Goal: Obtain resource: Download file/media

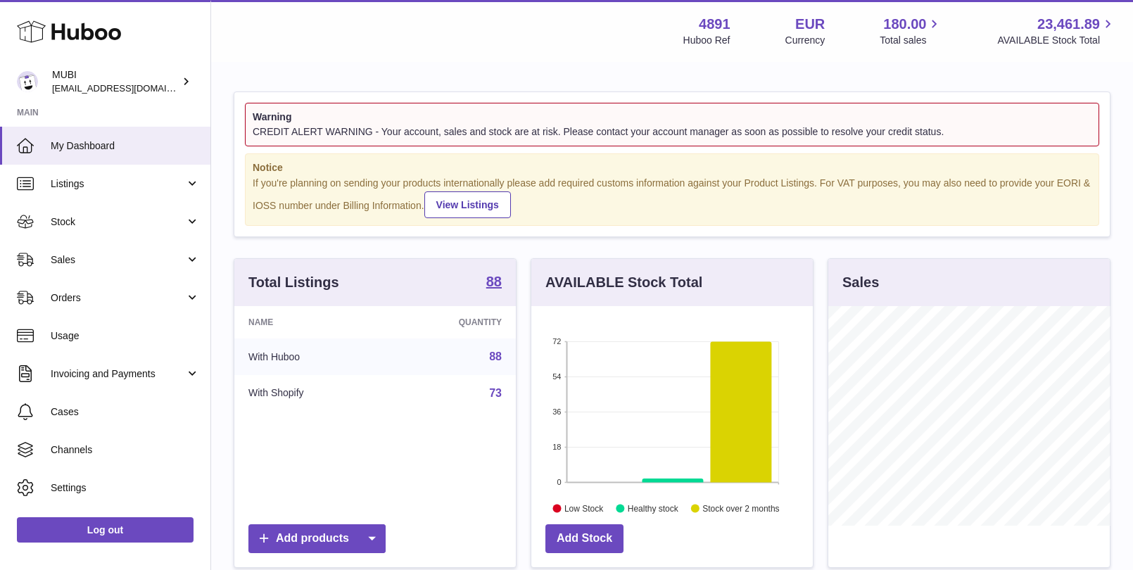
scroll to position [219, 282]
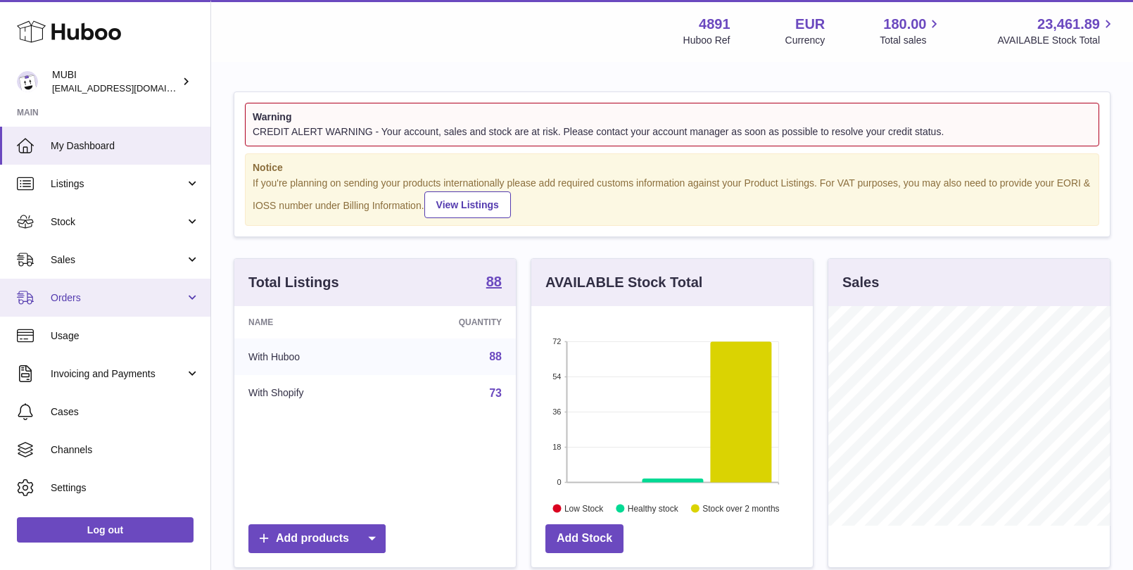
click at [181, 296] on span "Orders" at bounding box center [118, 297] width 134 height 13
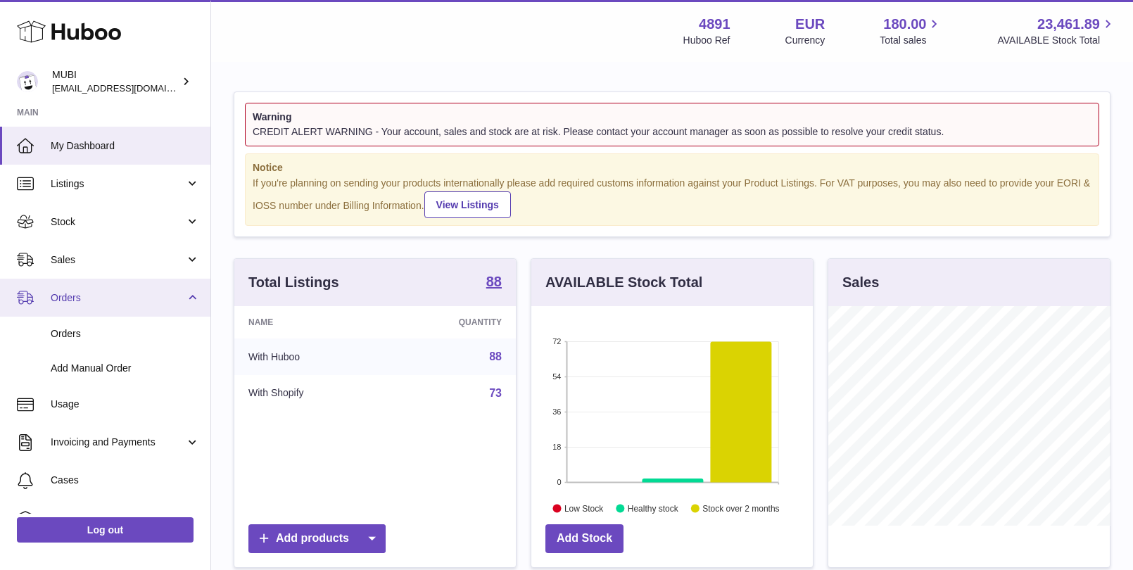
scroll to position [99, 0]
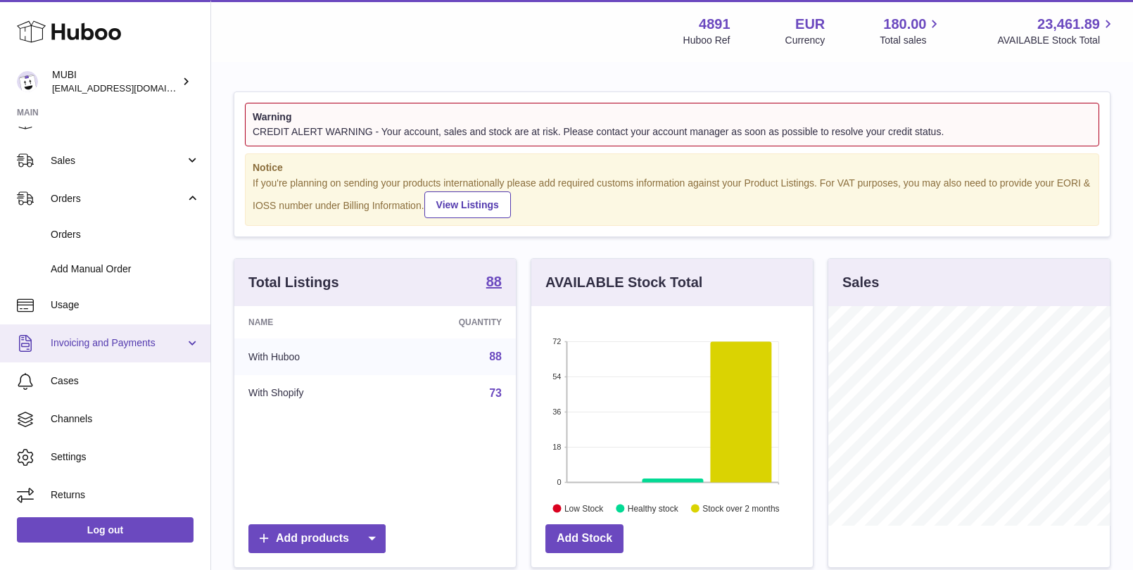
click at [186, 333] on link "Invoicing and Payments" at bounding box center [105, 343] width 210 height 38
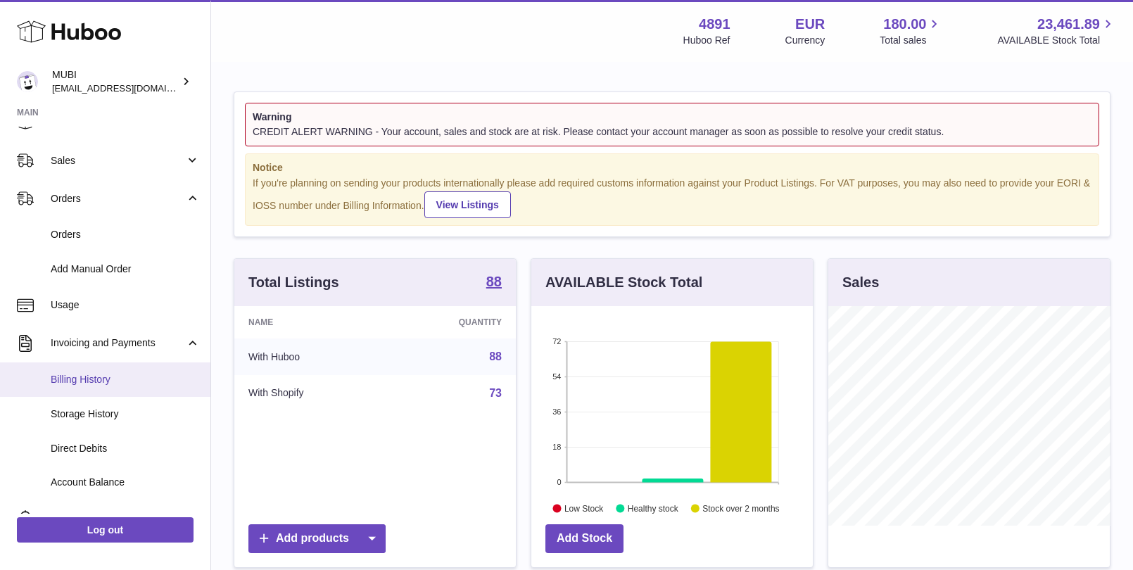
click at [116, 377] on span "Billing History" at bounding box center [125, 379] width 149 height 13
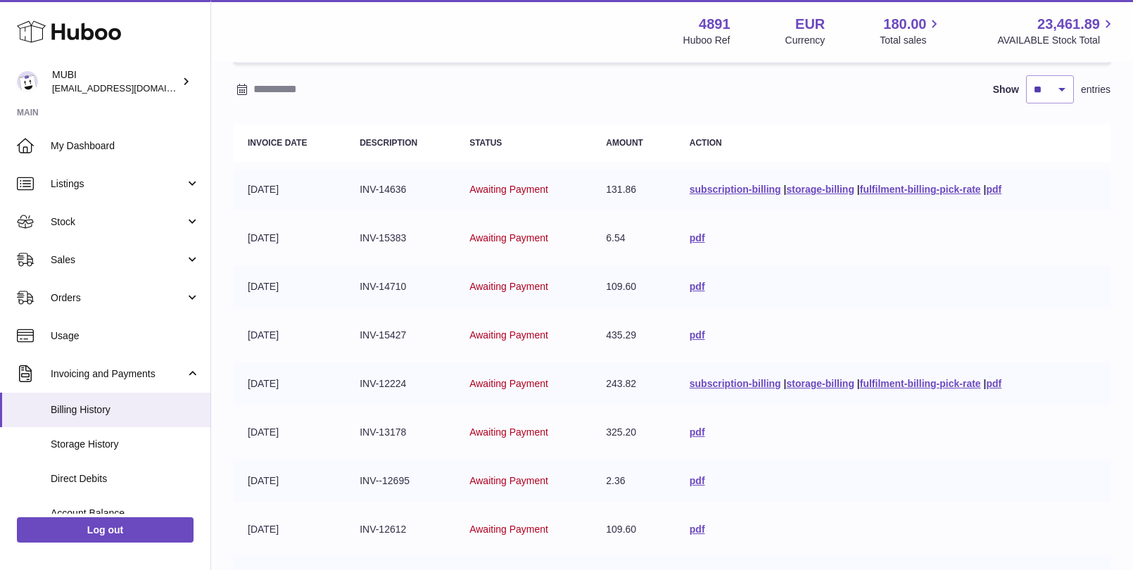
scroll to position [120, 0]
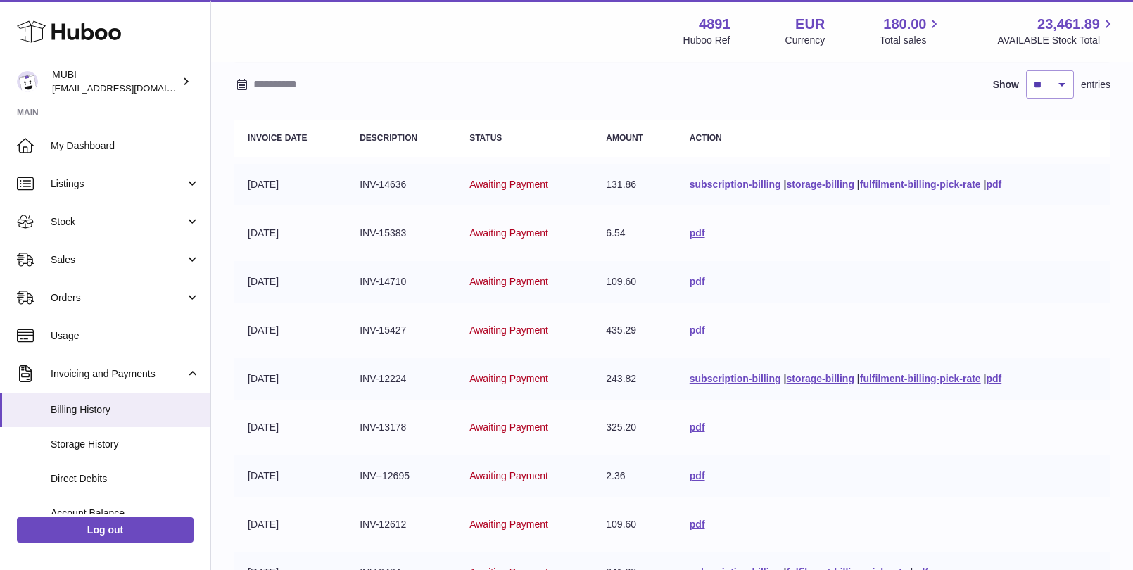
click at [693, 332] on link "pdf" at bounding box center [697, 329] width 15 height 11
click at [691, 282] on link "pdf" at bounding box center [697, 281] width 15 height 11
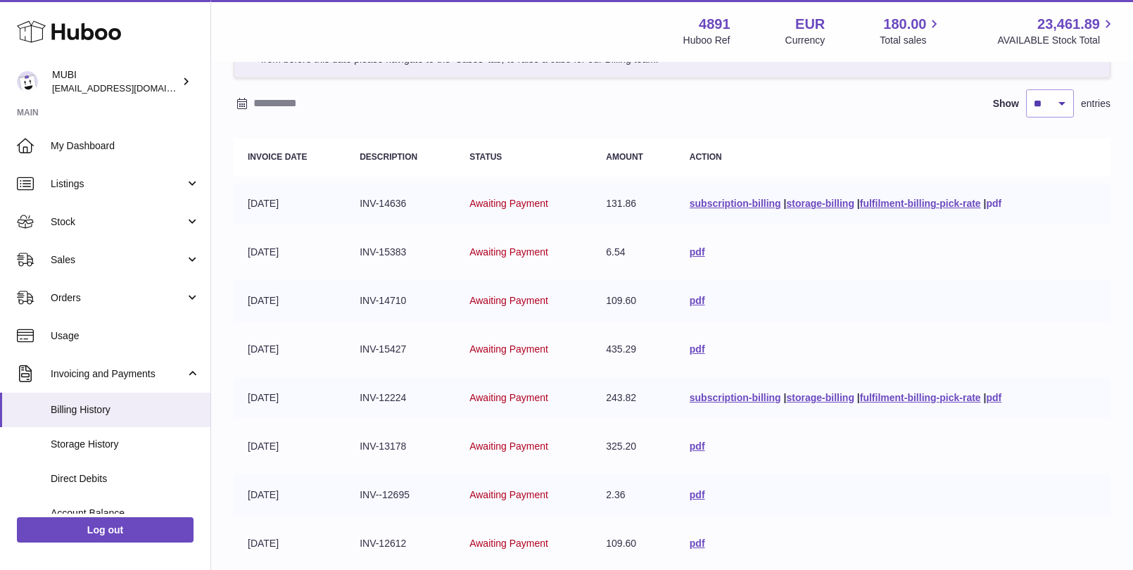
click at [993, 205] on link "pdf" at bounding box center [993, 203] width 15 height 11
click at [998, 398] on link "pdf" at bounding box center [993, 397] width 15 height 11
click at [693, 253] on link "pdf" at bounding box center [697, 251] width 15 height 11
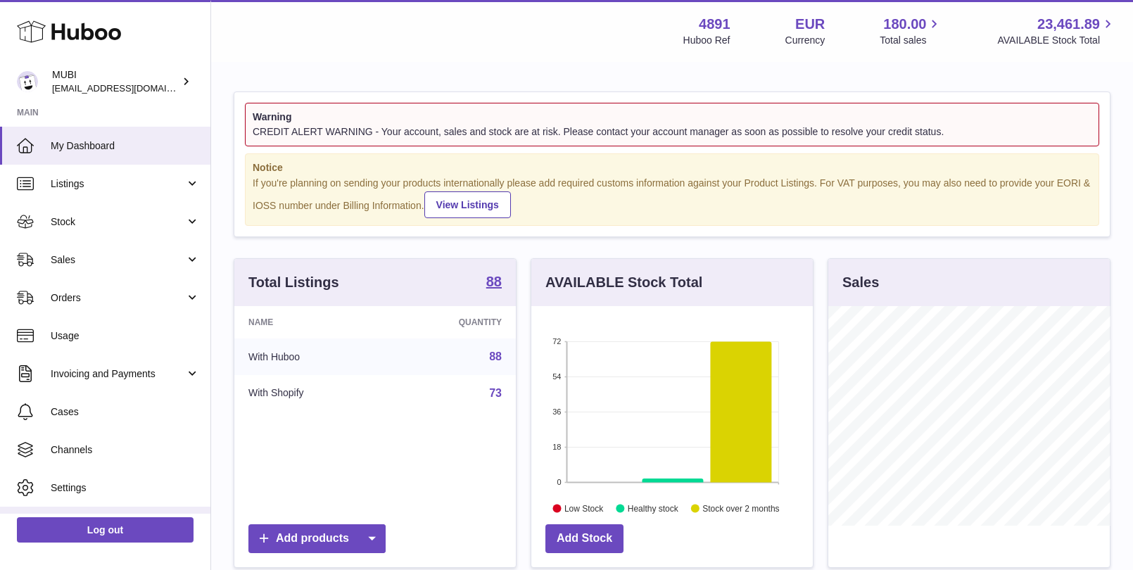
scroll to position [219, 282]
